Goal: Information Seeking & Learning: Learn about a topic

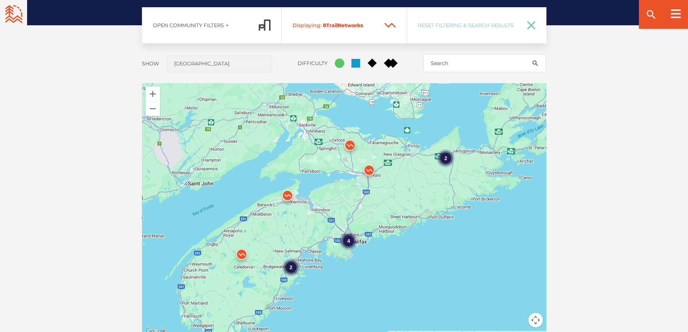
scroll to position [614, 0]
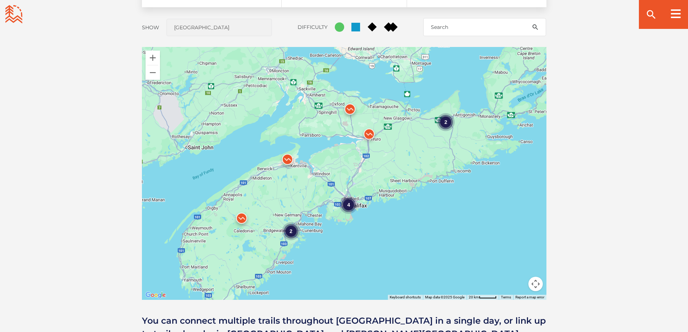
click at [349, 106] on img at bounding box center [350, 111] width 22 height 22
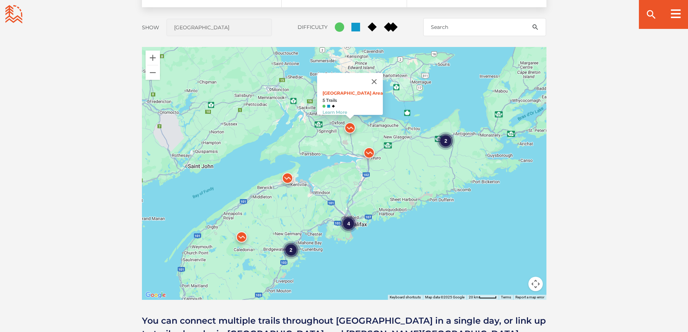
click at [368, 150] on img at bounding box center [369, 155] width 22 height 22
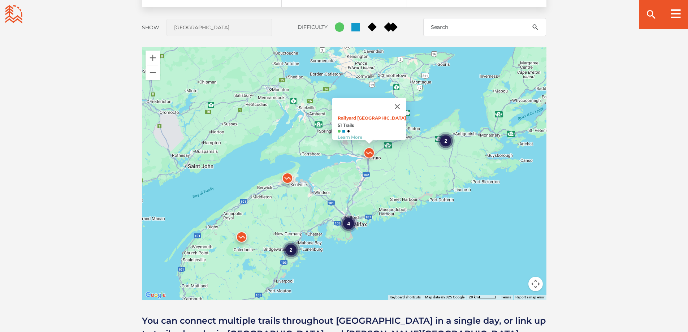
click at [448, 143] on div "2" at bounding box center [446, 141] width 18 height 18
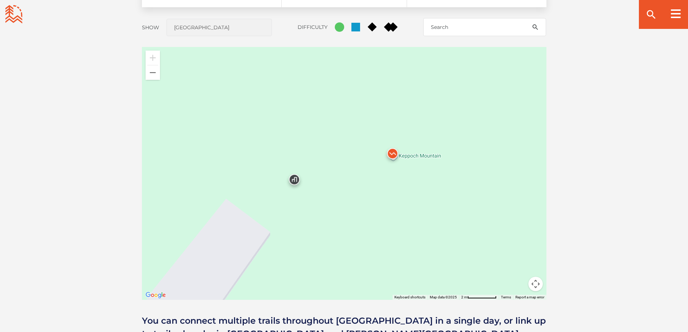
click at [393, 152] on img at bounding box center [393, 155] width 22 height 22
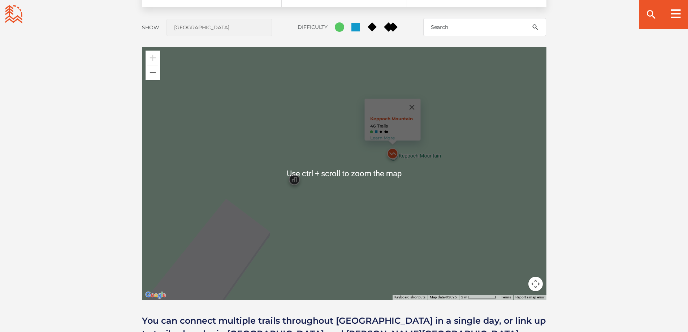
scroll to position [578, 0]
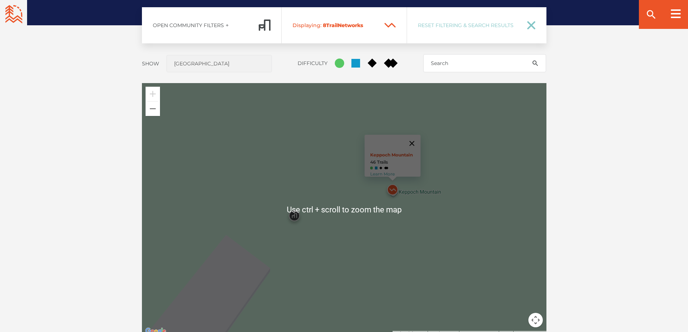
click at [416, 138] on button "Close" at bounding box center [411, 143] width 17 height 17
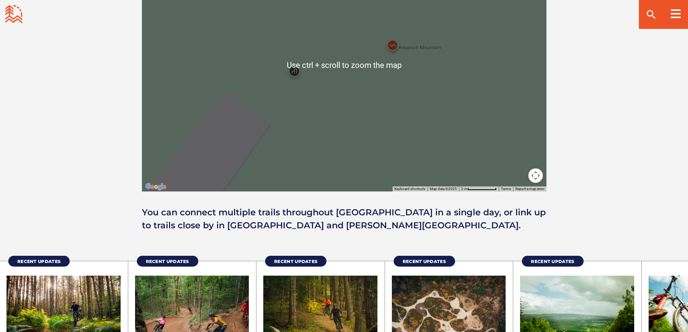
scroll to position [650, 0]
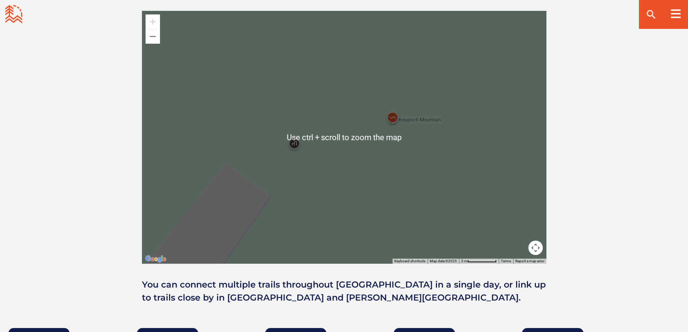
click at [540, 249] on button "Map camera controls" at bounding box center [535, 248] width 14 height 14
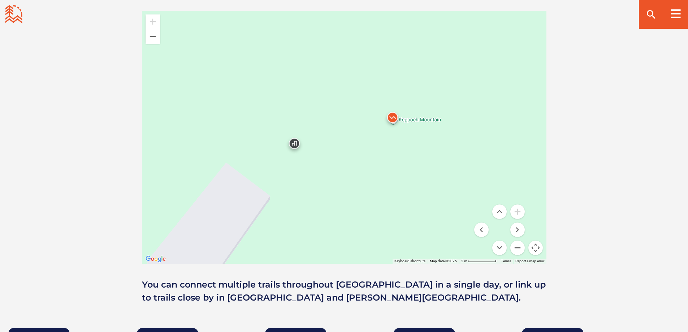
click at [515, 246] on button "Zoom out" at bounding box center [517, 248] width 14 height 14
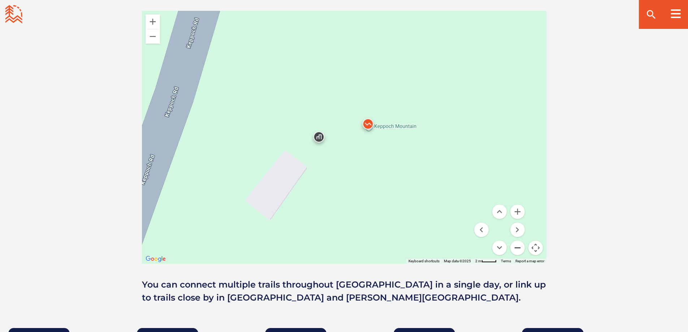
click at [515, 246] on button "Zoom out" at bounding box center [517, 248] width 14 height 14
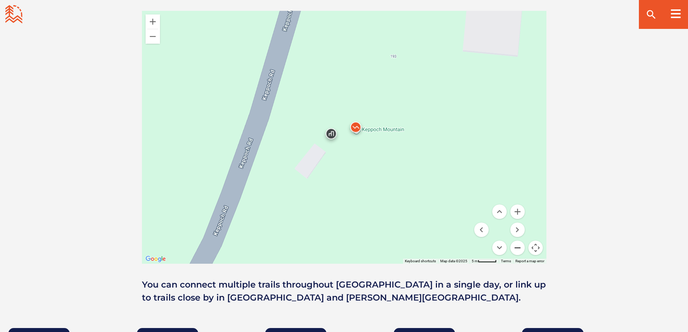
click at [515, 246] on button "Zoom out" at bounding box center [517, 248] width 14 height 14
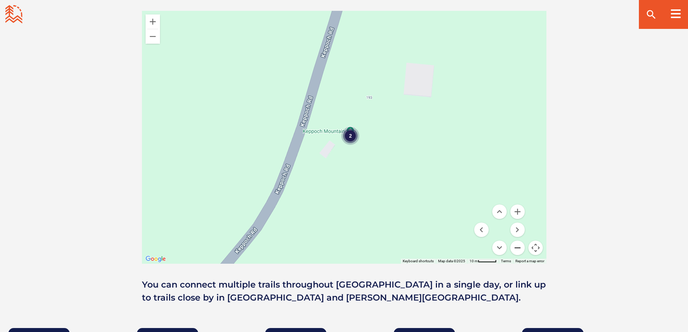
click at [515, 246] on button "Zoom out" at bounding box center [517, 248] width 14 height 14
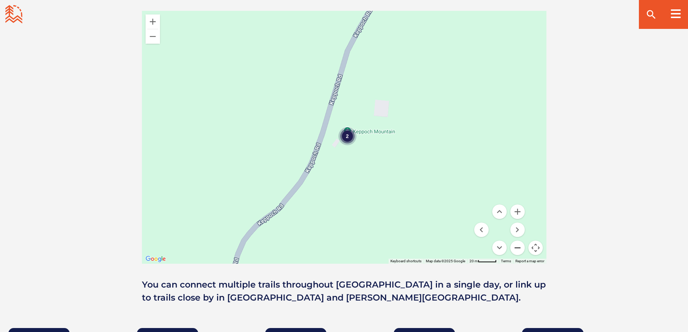
click at [515, 246] on button "Zoom out" at bounding box center [517, 248] width 14 height 14
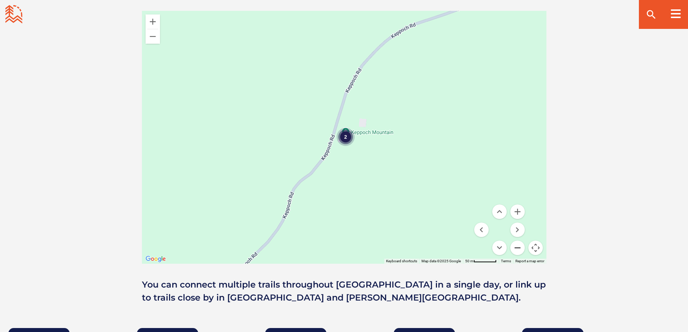
click at [515, 246] on button "Zoom out" at bounding box center [517, 248] width 14 height 14
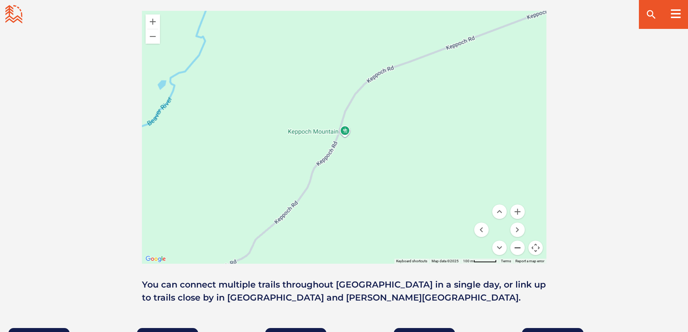
click at [515, 246] on button "Zoom out" at bounding box center [517, 248] width 14 height 14
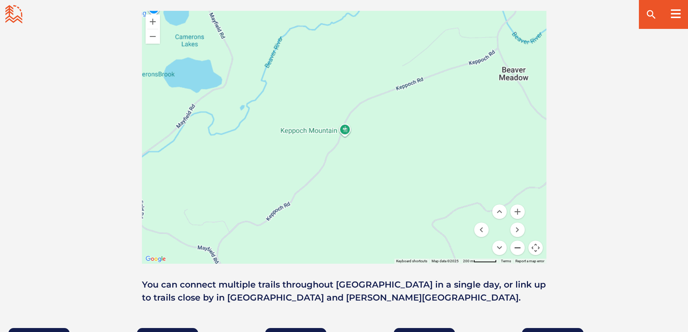
click at [515, 246] on button "Zoom out" at bounding box center [517, 248] width 14 height 14
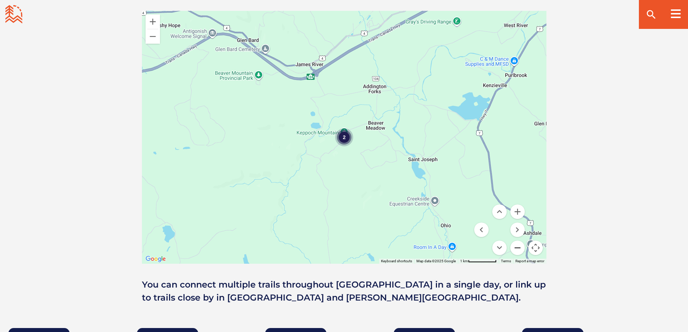
click at [515, 246] on button "Zoom out" at bounding box center [517, 248] width 14 height 14
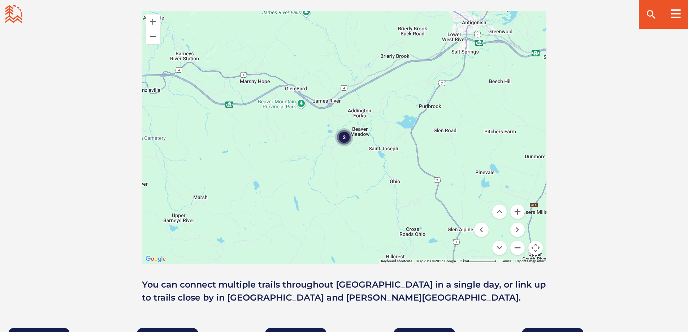
click at [515, 246] on button "Zoom out" at bounding box center [517, 248] width 14 height 14
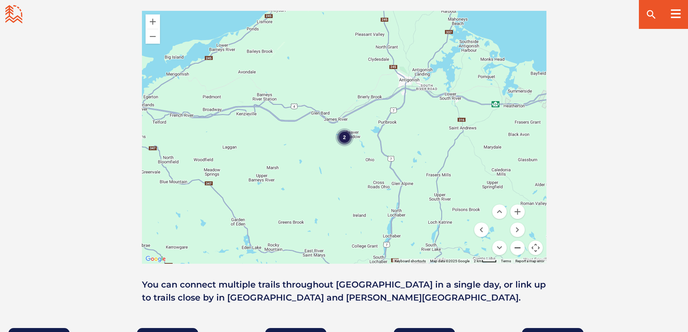
click at [514, 246] on button "Zoom out" at bounding box center [517, 248] width 14 height 14
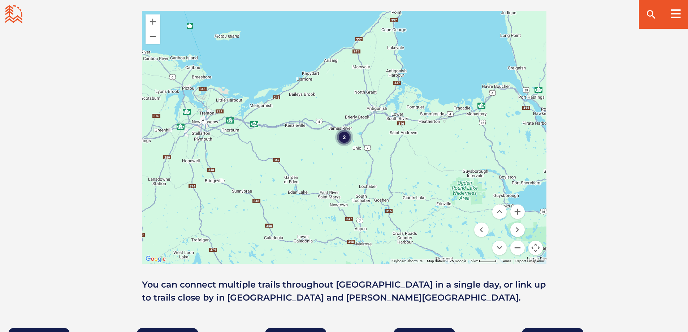
click at [514, 246] on button "Zoom out" at bounding box center [517, 248] width 14 height 14
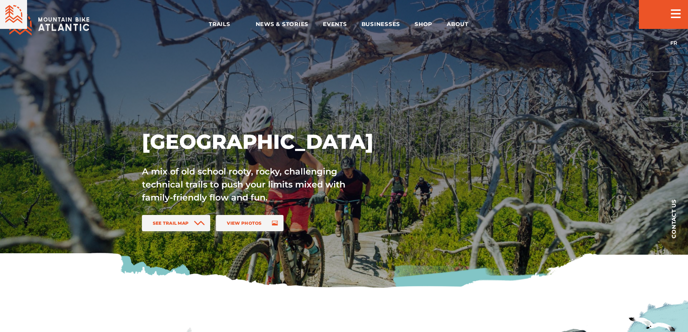
scroll to position [650, 0]
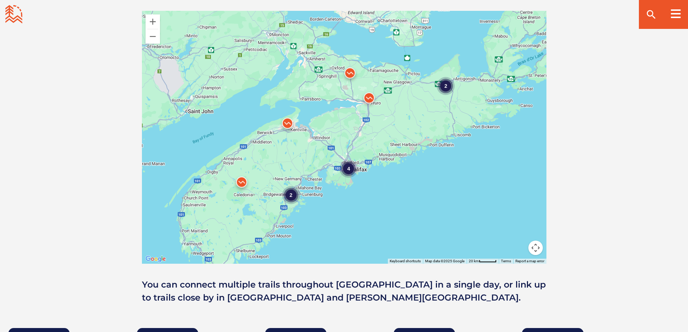
click at [285, 125] on img at bounding box center [288, 125] width 22 height 22
click at [241, 185] on img at bounding box center [242, 184] width 22 height 22
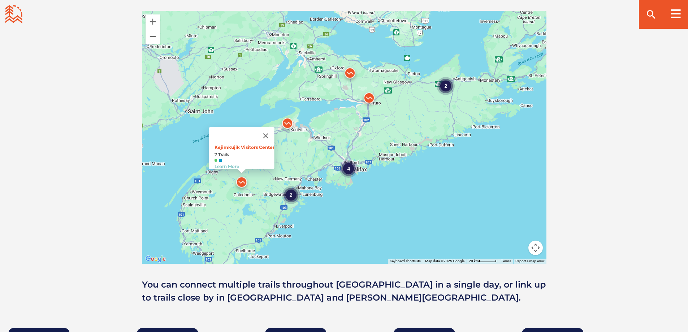
click at [294, 196] on div "2" at bounding box center [291, 195] width 18 height 18
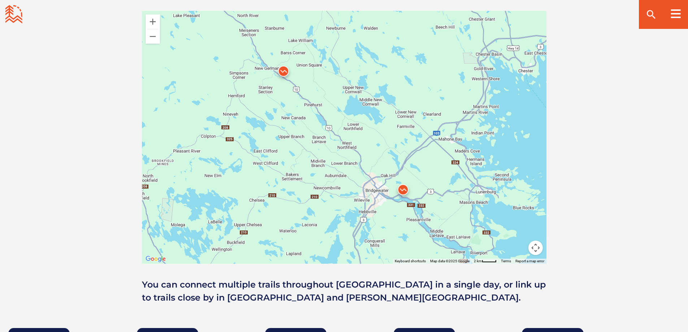
click at [283, 70] on img at bounding box center [284, 73] width 22 height 22
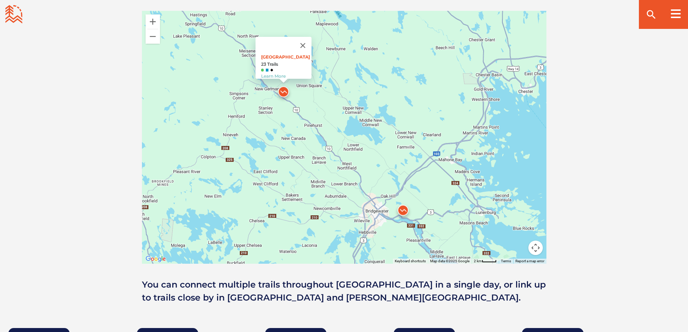
click at [399, 210] on img at bounding box center [403, 212] width 22 height 22
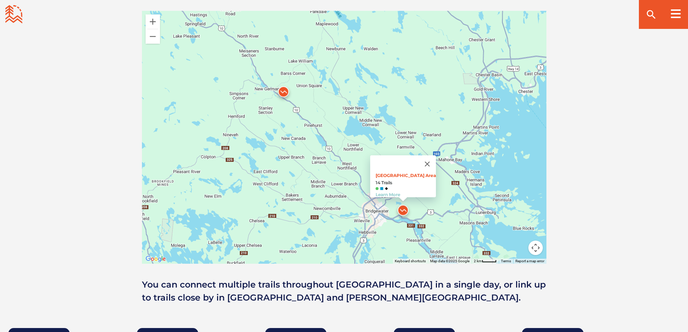
click at [285, 90] on img at bounding box center [284, 94] width 22 height 22
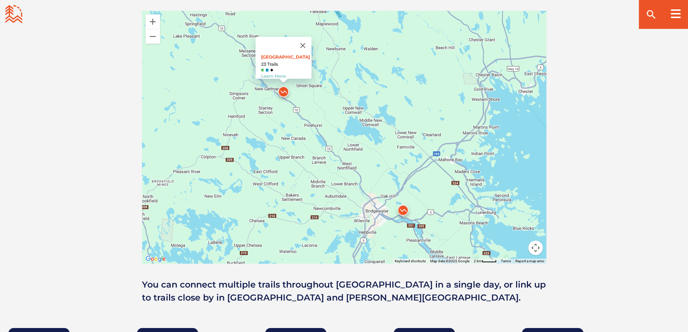
click at [409, 213] on img at bounding box center [403, 212] width 22 height 22
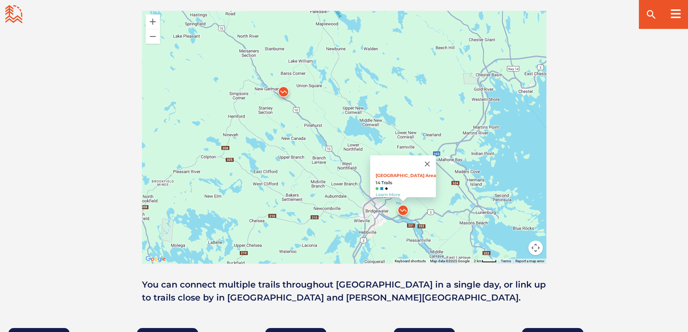
click at [534, 249] on button "Map camera controls" at bounding box center [535, 248] width 14 height 14
click at [517, 245] on button "Zoom out" at bounding box center [517, 248] width 14 height 14
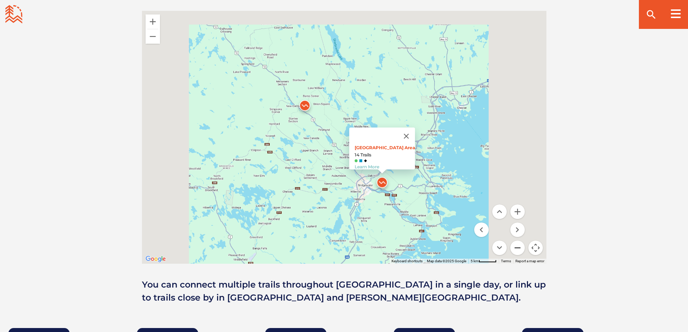
click at [517, 245] on button "Zoom out" at bounding box center [517, 248] width 14 height 14
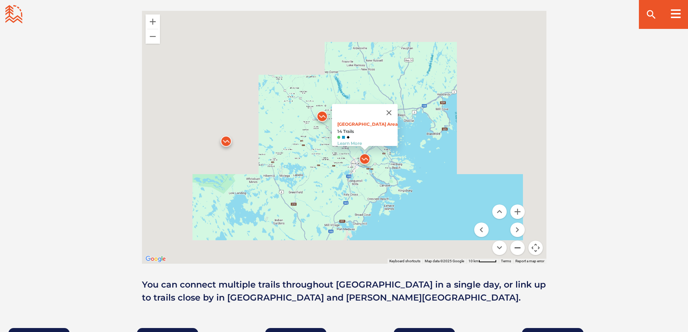
click at [517, 245] on button "Zoom out" at bounding box center [517, 248] width 14 height 14
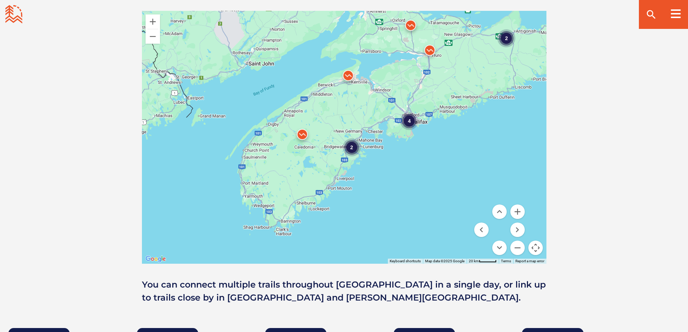
click at [410, 117] on div "4" at bounding box center [409, 121] width 18 height 18
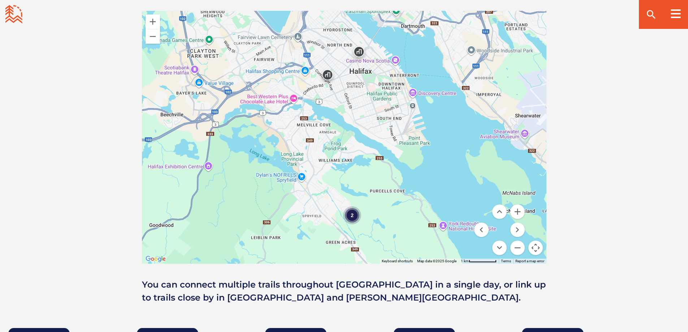
click at [356, 217] on div "2" at bounding box center [352, 215] width 18 height 18
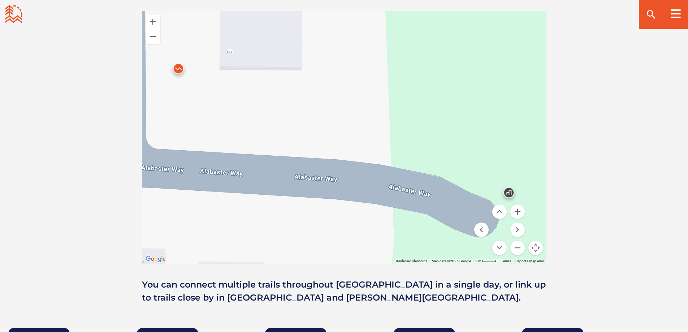
click at [180, 70] on img at bounding box center [179, 71] width 22 height 22
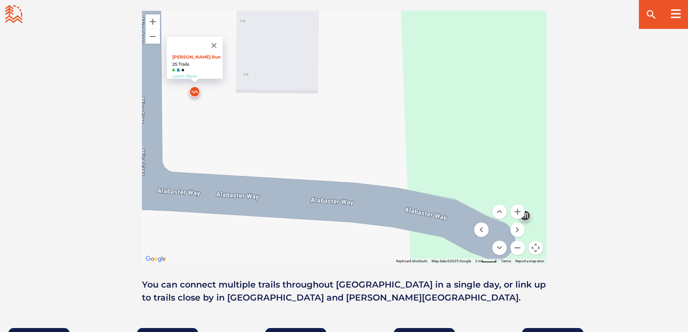
click at [173, 73] on link "Learn More" at bounding box center [184, 75] width 25 height 5
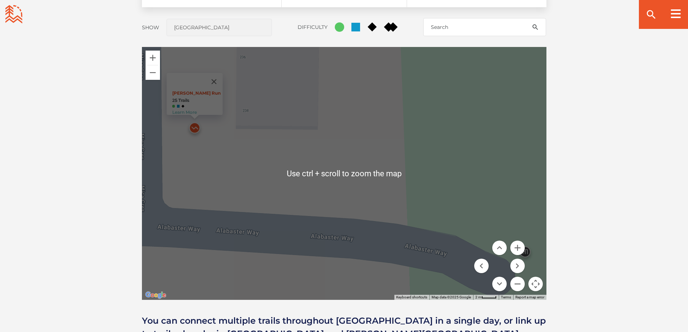
scroll to position [903, 0]
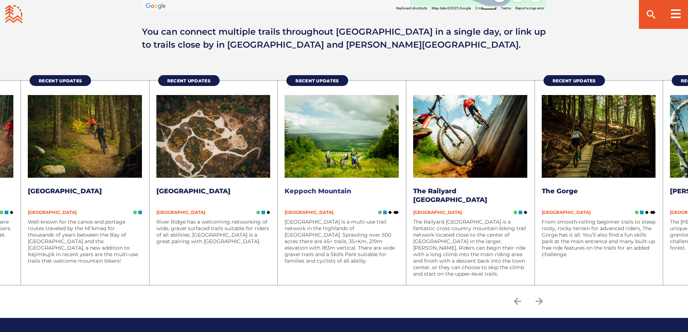
drag, startPoint x: 569, startPoint y: 215, endPoint x: 334, endPoint y: 229, distance: 235.9
click at [334, 229] on li "Recent Updates Keppoch Mountain Nova Scotia Keppoch Mountain is a multi-use tra…" at bounding box center [341, 182] width 129 height 205
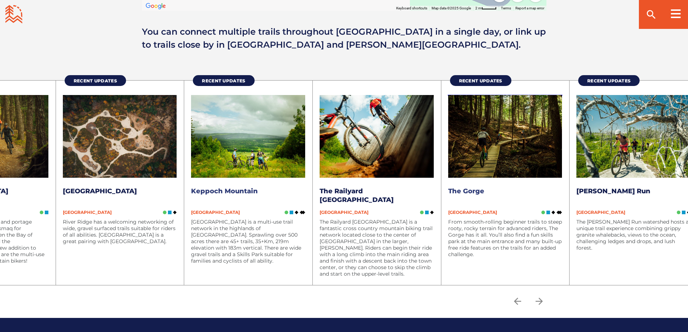
drag, startPoint x: 547, startPoint y: 166, endPoint x: 186, endPoint y: 233, distance: 367.2
click at [186, 233] on div "Recent Updates M.A.R.C. Trails Nova Scotia Located in Dayspring just minutes aw…" at bounding box center [183, 179] width 1027 height 212
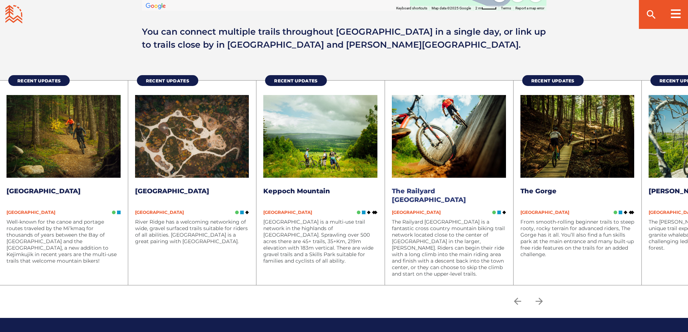
click at [430, 157] on img at bounding box center [449, 136] width 114 height 83
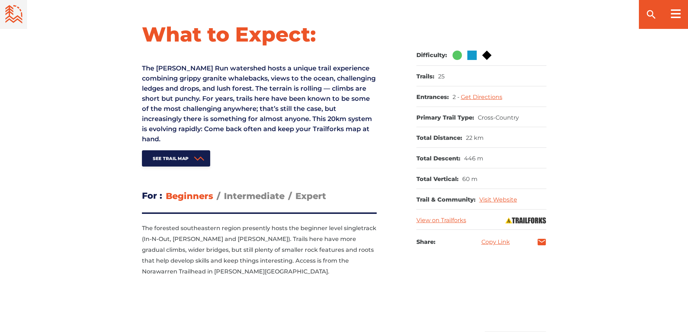
scroll to position [361, 0]
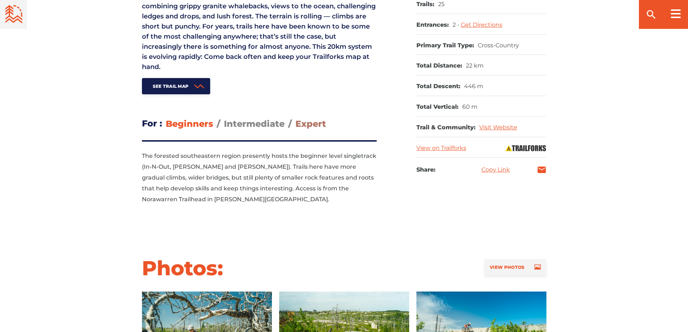
click at [299, 121] on span "Expert" at bounding box center [310, 123] width 31 height 10
click at [295, 118] on input "Expert" at bounding box center [295, 118] width 0 height 0
click at [309, 123] on span "Expert" at bounding box center [310, 123] width 31 height 10
click at [295, 118] on input "Expert" at bounding box center [295, 118] width 0 height 0
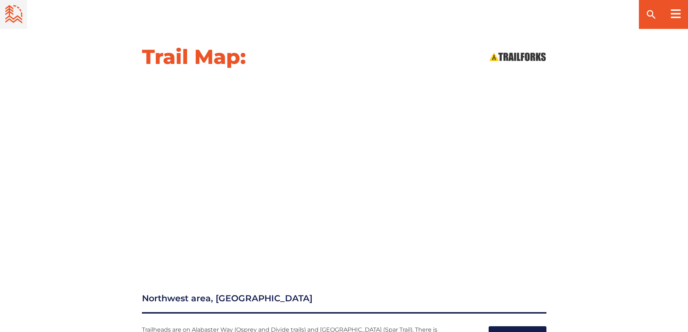
scroll to position [794, 0]
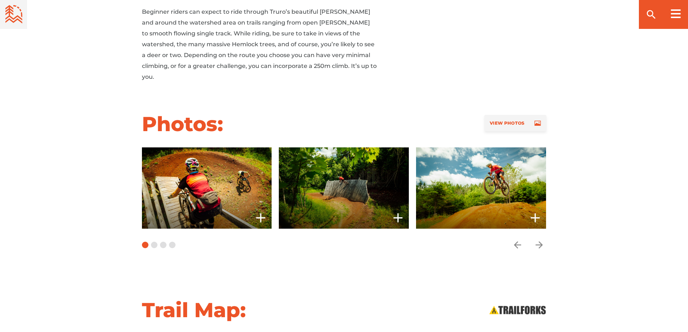
scroll to position [831, 0]
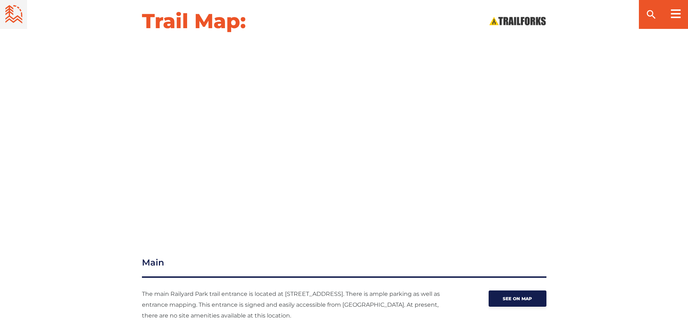
click at [8, 161] on div "Trail Map:" at bounding box center [344, 117] width 688 height 219
